Goal: Find specific page/section: Find specific page/section

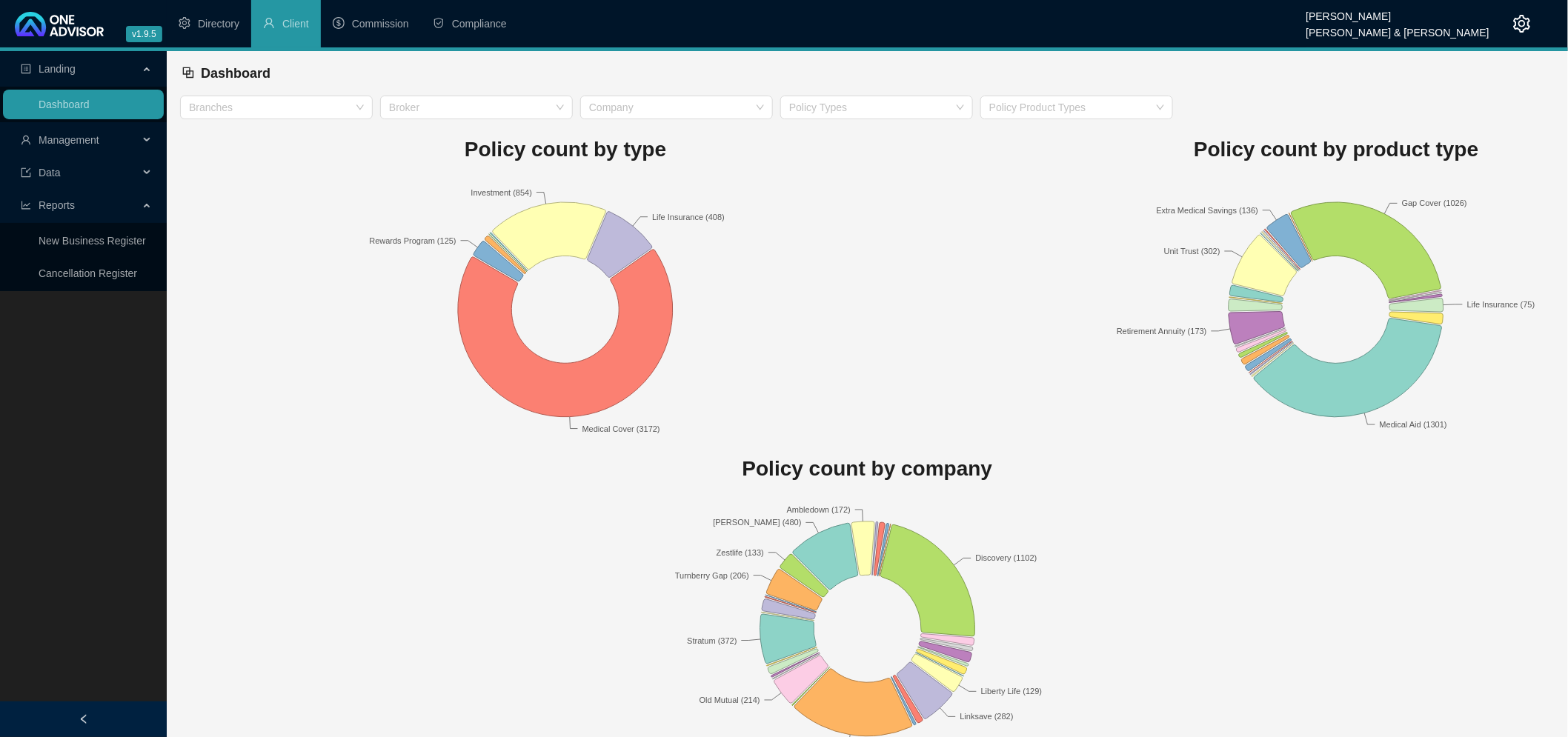
click at [105, 139] on span "Management" at bounding box center [80, 140] width 118 height 30
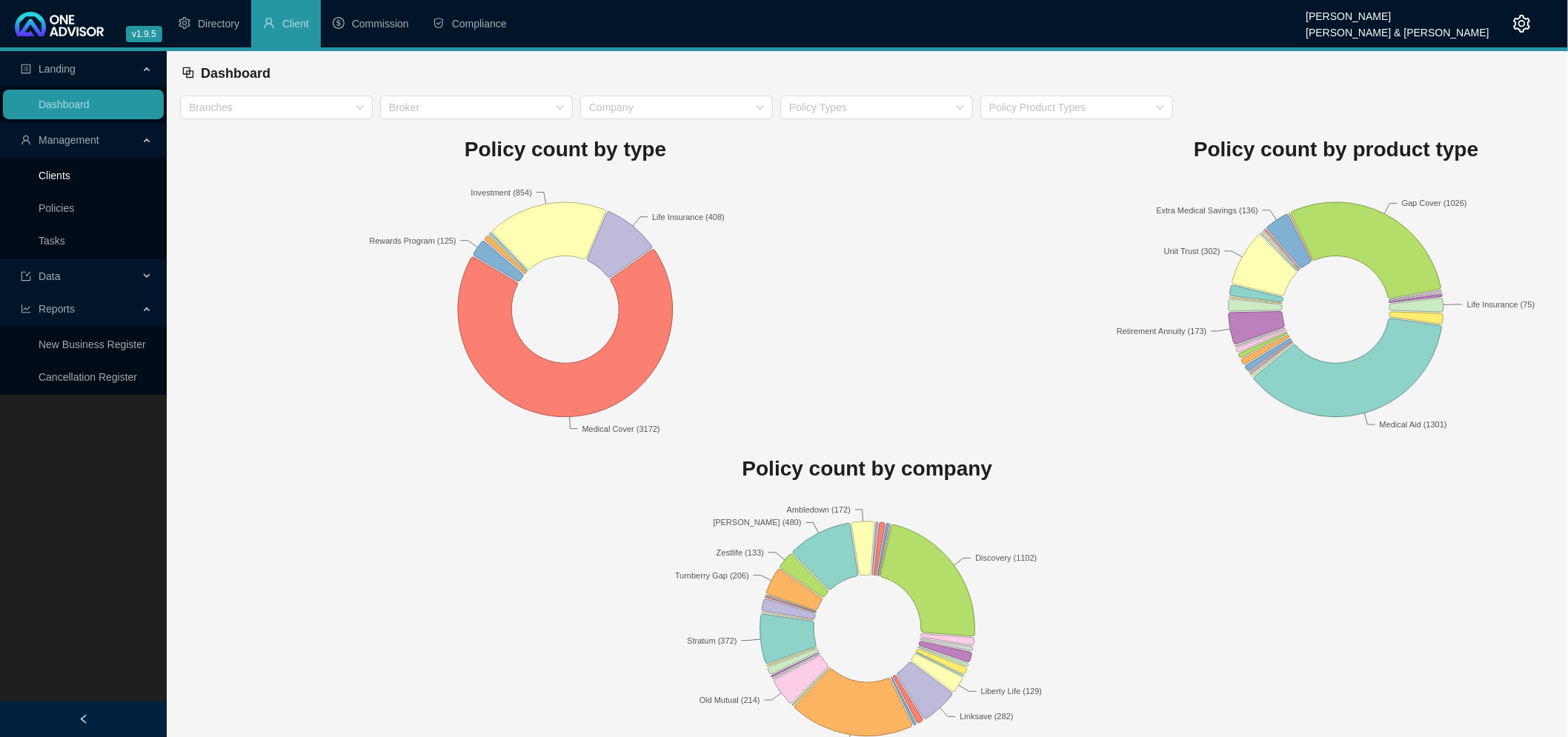
click at [56, 173] on link "Clients" at bounding box center [54, 175] width 32 height 12
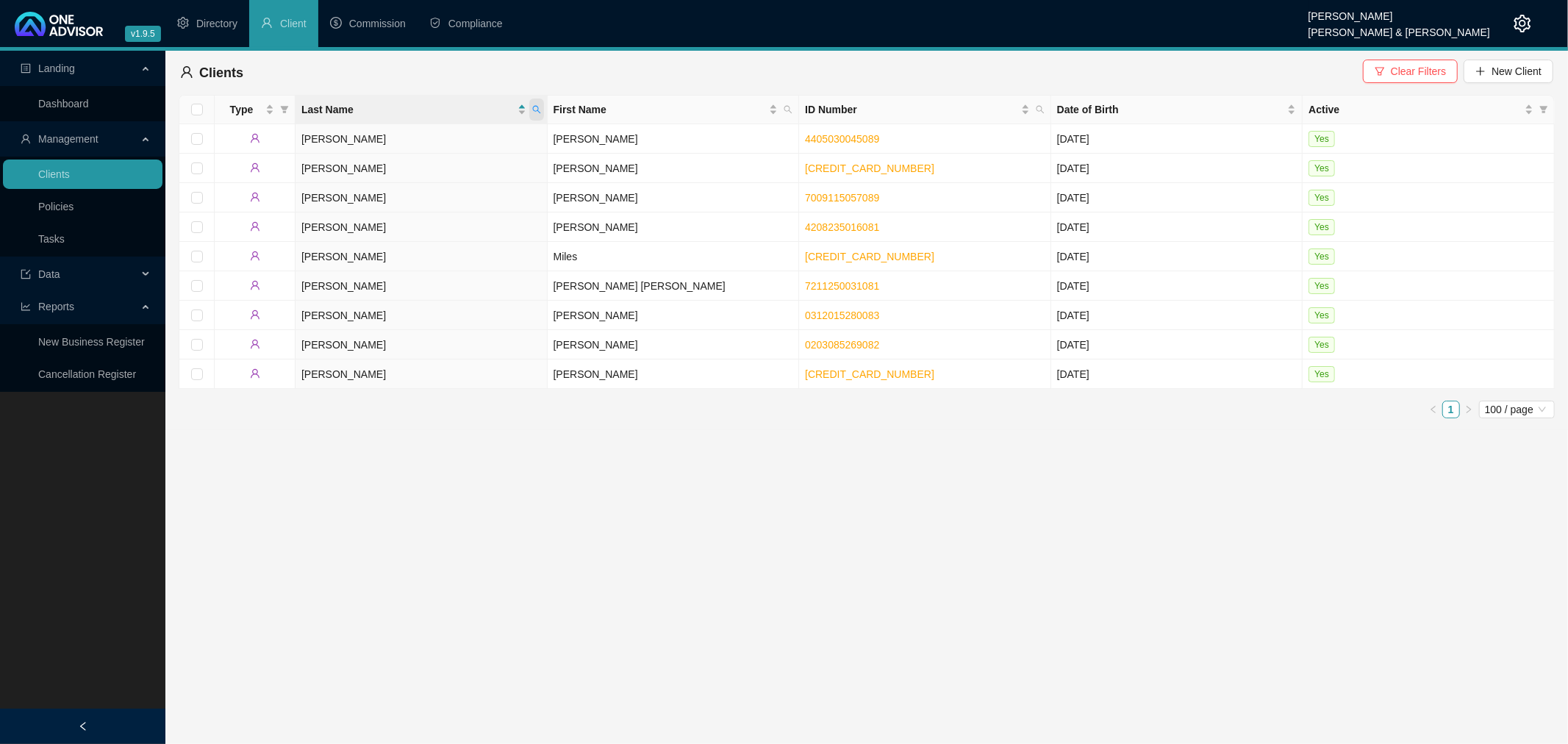
click at [533, 105] on icon "search" at bounding box center [537, 109] width 9 height 9
type input "sacc"
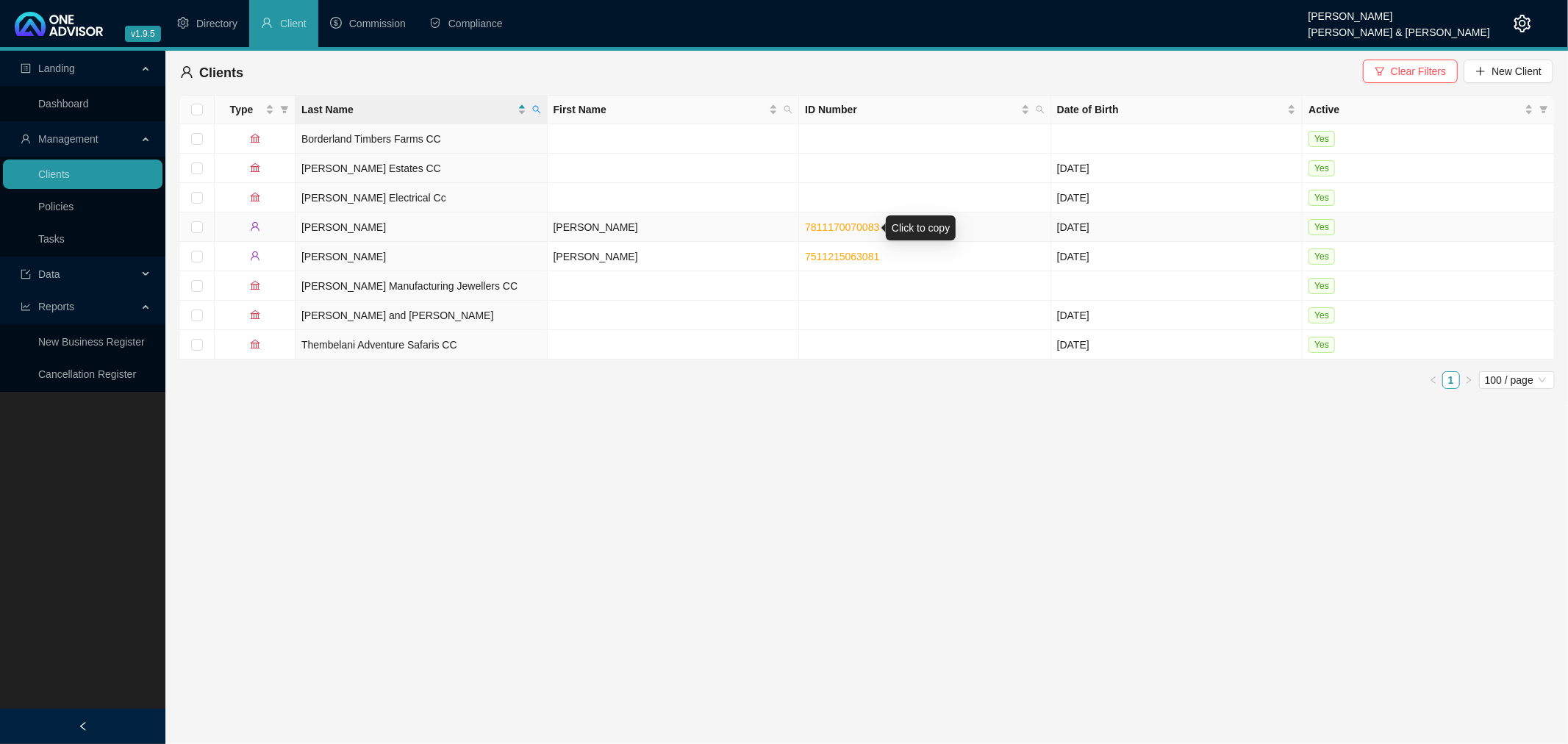
click at [855, 226] on link "7811170070083" at bounding box center [842, 226] width 74 height 12
